Goal: Task Accomplishment & Management: Manage account settings

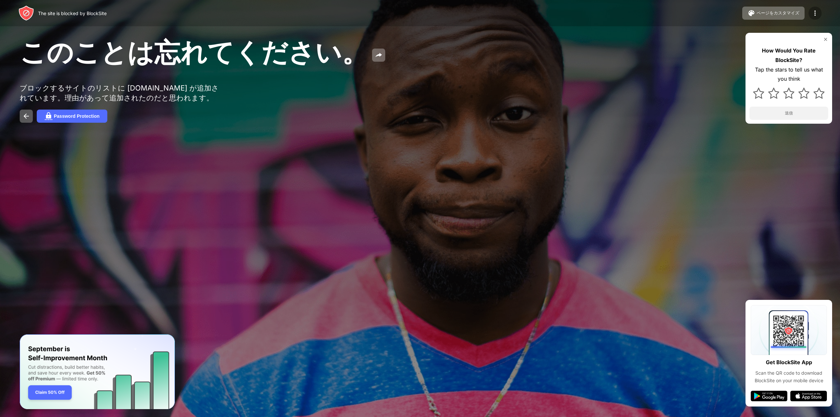
click at [812, 17] on div at bounding box center [814, 13] width 13 height 13
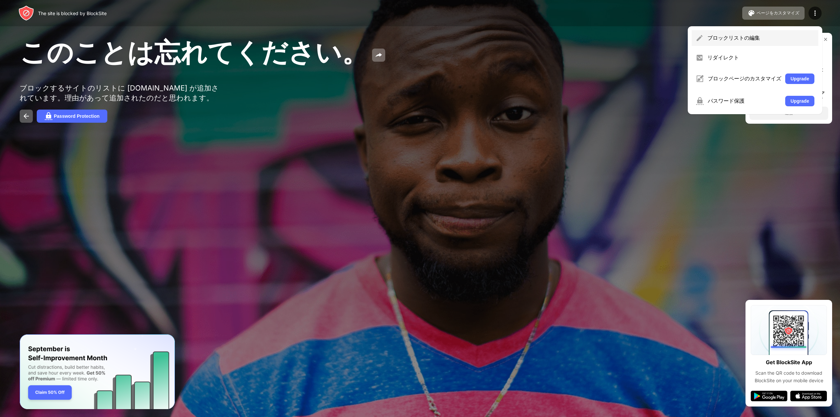
click at [792, 33] on div "ブロックリストの編集" at bounding box center [755, 38] width 127 height 16
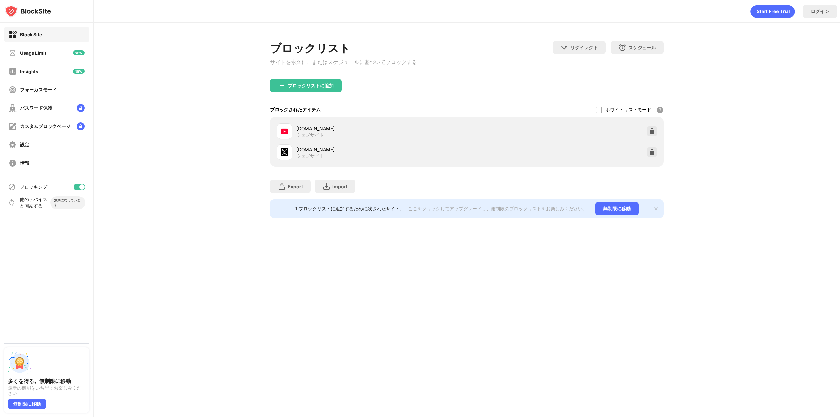
click at [657, 132] on div "[DOMAIN_NAME] ウェブサイト" at bounding box center [467, 131] width 386 height 21
click at [651, 133] on img at bounding box center [652, 131] width 7 height 7
click at [651, 149] on img at bounding box center [652, 152] width 7 height 7
